Goal: Use online tool/utility: Utilize a website feature to perform a specific function

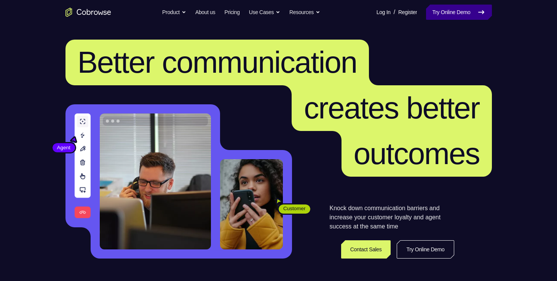
click at [462, 9] on link "Try Online Demo" at bounding box center [459, 12] width 66 height 15
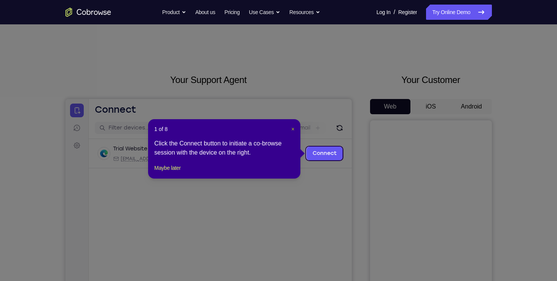
click at [293, 130] on span "×" at bounding box center [292, 129] width 3 height 6
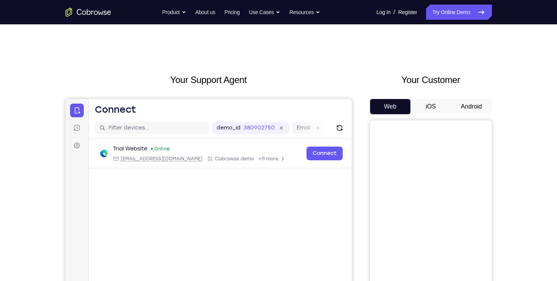
click at [470, 104] on button "Android" at bounding box center [471, 106] width 41 height 15
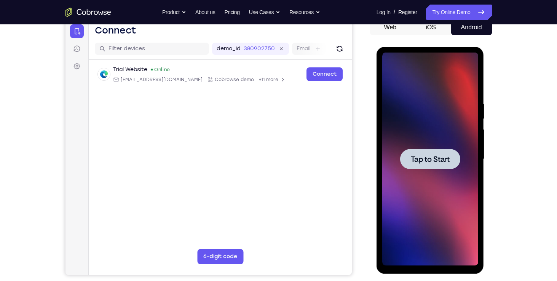
click at [436, 189] on div at bounding box center [430, 159] width 96 height 213
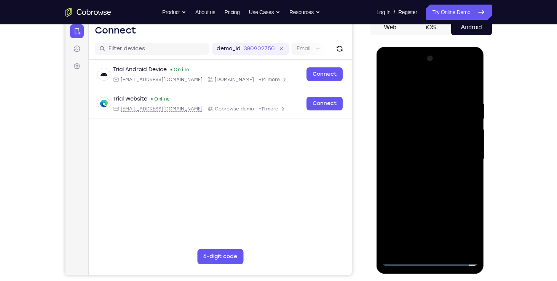
click at [430, 260] on div at bounding box center [430, 159] width 96 height 213
click at [464, 227] on div at bounding box center [430, 159] width 96 height 213
click at [398, 72] on div at bounding box center [430, 159] width 96 height 213
click at [462, 155] on div at bounding box center [430, 159] width 96 height 213
click at [424, 174] on div at bounding box center [430, 159] width 96 height 213
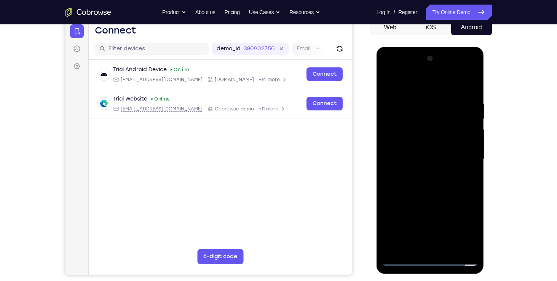
click at [426, 152] on div at bounding box center [430, 159] width 96 height 213
click at [419, 139] on div at bounding box center [430, 159] width 96 height 213
click at [440, 158] on div at bounding box center [430, 159] width 96 height 213
click at [442, 181] on div at bounding box center [430, 159] width 96 height 213
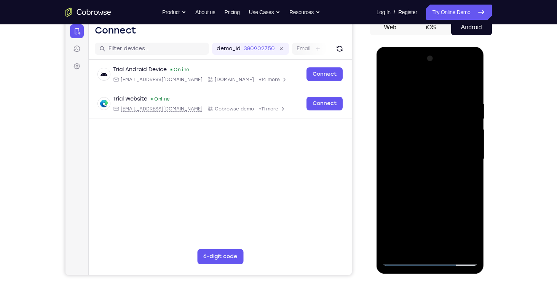
click at [442, 181] on div at bounding box center [430, 159] width 96 height 213
click at [424, 100] on div at bounding box center [430, 159] width 96 height 213
drag, startPoint x: 472, startPoint y: 149, endPoint x: 388, endPoint y: 141, distance: 84.5
drag, startPoint x: 11, startPoint y: 94, endPoint x: 512, endPoint y: 62, distance: 502.3
click at [512, 62] on div "Your Support Agent Your Customer Web iOS Android Next Steps We’d be happy to gi…" at bounding box center [279, 196] width 488 height 502
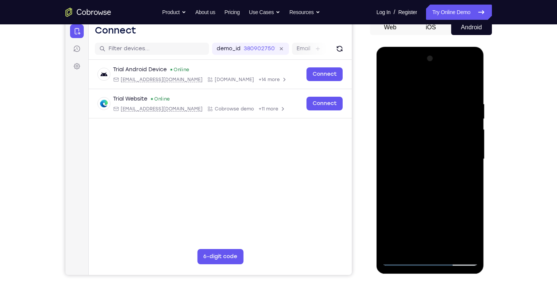
click at [464, 160] on div at bounding box center [430, 159] width 96 height 213
click at [387, 162] on div at bounding box center [430, 159] width 96 height 213
click at [466, 154] on div at bounding box center [430, 159] width 96 height 213
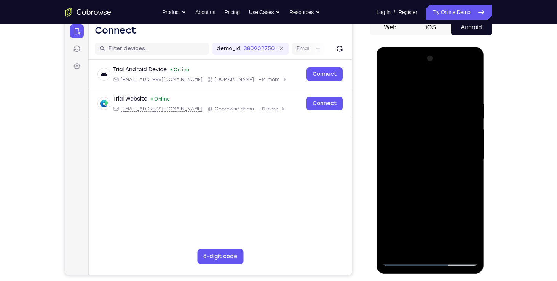
click at [459, 246] on div at bounding box center [430, 159] width 96 height 213
click at [447, 176] on div at bounding box center [430, 159] width 96 height 213
click at [426, 159] on div at bounding box center [430, 159] width 96 height 213
click at [405, 83] on div at bounding box center [430, 159] width 96 height 213
click at [448, 193] on div at bounding box center [430, 159] width 96 height 213
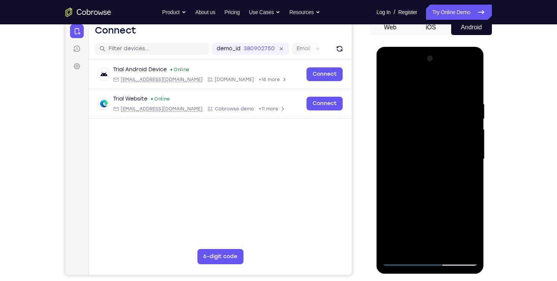
click at [402, 214] on div at bounding box center [430, 159] width 96 height 213
click at [474, 164] on div at bounding box center [430, 159] width 96 height 213
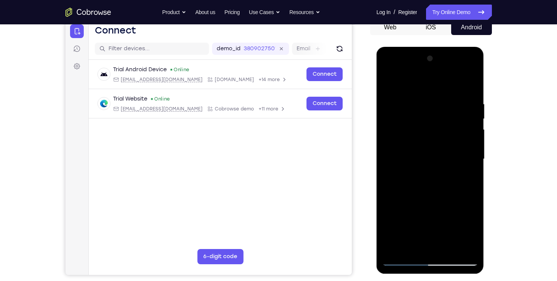
click at [475, 161] on div at bounding box center [430, 159] width 96 height 213
click at [474, 163] on div at bounding box center [430, 159] width 96 height 213
drag, startPoint x: 414, startPoint y: 190, endPoint x: 421, endPoint y: 149, distance: 42.1
click at [421, 149] on div at bounding box center [430, 159] width 96 height 213
click at [389, 197] on div at bounding box center [430, 159] width 96 height 213
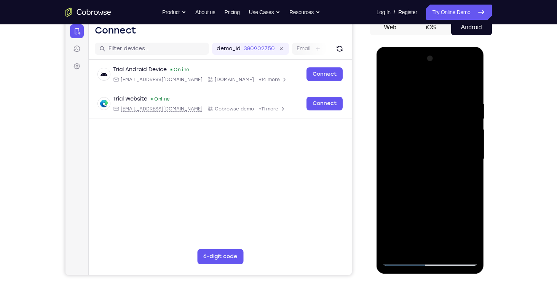
click at [475, 126] on div at bounding box center [430, 159] width 96 height 213
click at [471, 124] on div at bounding box center [430, 159] width 96 height 213
click at [405, 260] on div at bounding box center [430, 159] width 96 height 213
click at [410, 185] on div at bounding box center [430, 159] width 96 height 213
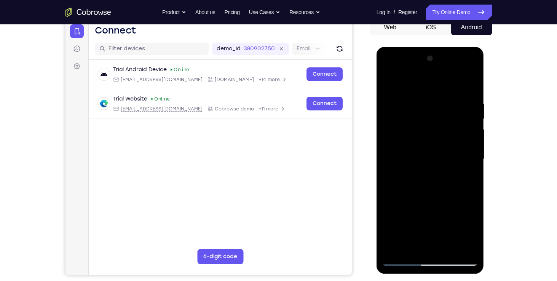
click at [403, 264] on div at bounding box center [430, 159] width 96 height 213
click at [470, 176] on div at bounding box center [430, 159] width 96 height 213
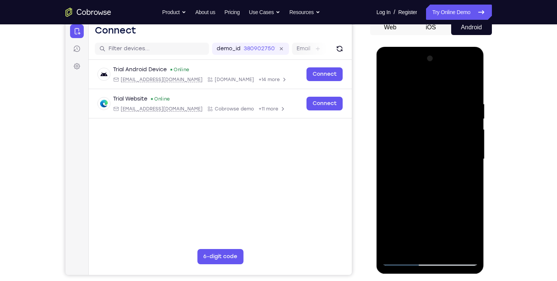
click at [470, 176] on div at bounding box center [430, 159] width 96 height 213
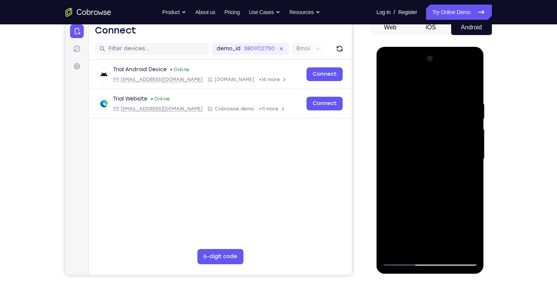
click at [390, 174] on div at bounding box center [430, 159] width 96 height 213
click at [467, 138] on div at bounding box center [430, 159] width 96 height 213
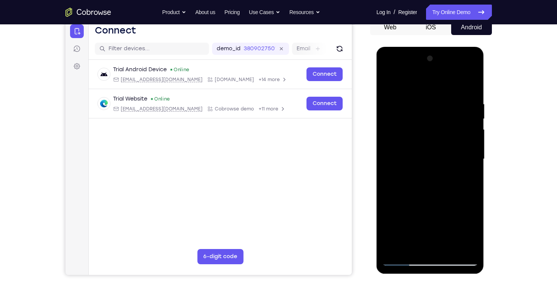
click at [383, 182] on div at bounding box center [430, 159] width 96 height 213
click at [386, 179] on div at bounding box center [430, 159] width 96 height 213
click at [468, 171] on div at bounding box center [430, 159] width 96 height 213
drag, startPoint x: 468, startPoint y: 171, endPoint x: 424, endPoint y: 170, distance: 44.2
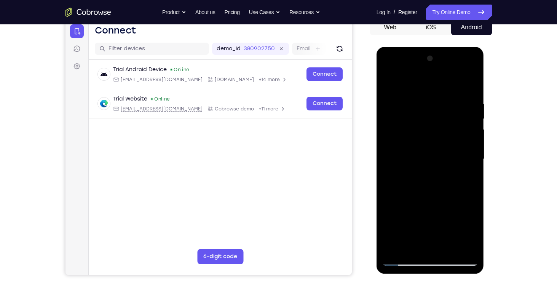
click at [424, 170] on div at bounding box center [430, 159] width 96 height 213
click at [461, 250] on div at bounding box center [430, 159] width 96 height 213
click at [471, 186] on div at bounding box center [430, 159] width 96 height 213
click at [459, 243] on div at bounding box center [430, 159] width 96 height 213
click at [464, 197] on div at bounding box center [430, 159] width 96 height 213
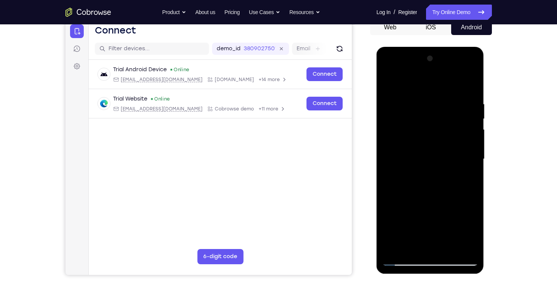
click at [467, 187] on div at bounding box center [430, 159] width 96 height 213
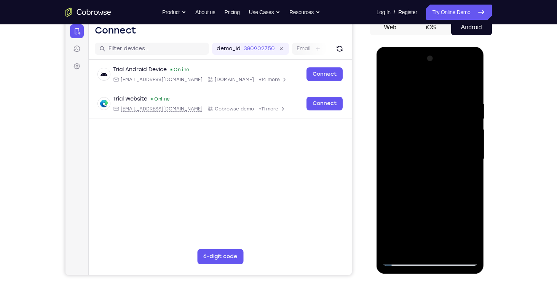
click at [467, 187] on div at bounding box center [430, 159] width 96 height 213
drag, startPoint x: 467, startPoint y: 187, endPoint x: 424, endPoint y: 182, distance: 43.3
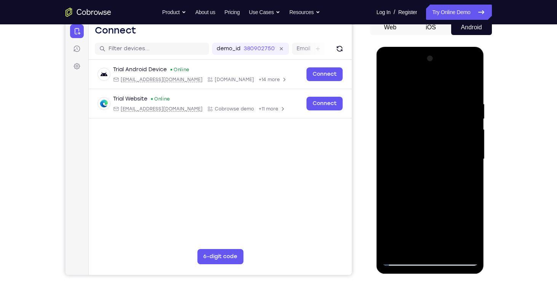
click at [424, 182] on div at bounding box center [430, 159] width 96 height 213
click at [461, 174] on div at bounding box center [430, 159] width 96 height 213
click at [469, 170] on div at bounding box center [430, 159] width 96 height 213
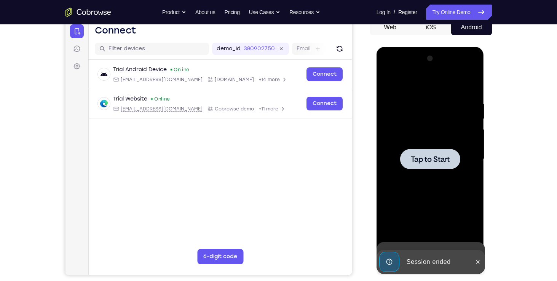
click at [471, 170] on div at bounding box center [430, 159] width 96 height 213
